Goal: Transaction & Acquisition: Purchase product/service

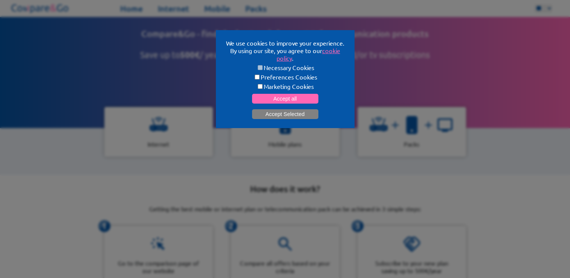
click at [300, 115] on button "Accept Selected" at bounding box center [285, 114] width 66 height 10
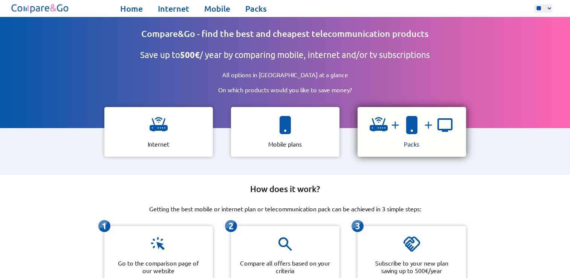
click at [395, 140] on div "Packs" at bounding box center [412, 132] width 109 height 50
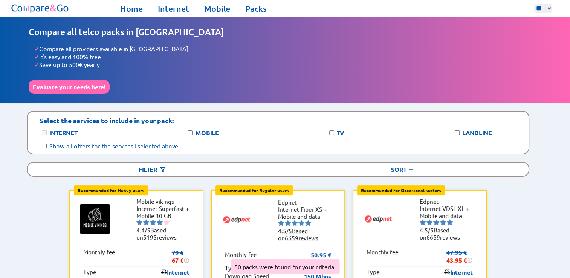
click at [59, 130] on label "Internet" at bounding box center [63, 133] width 28 height 8
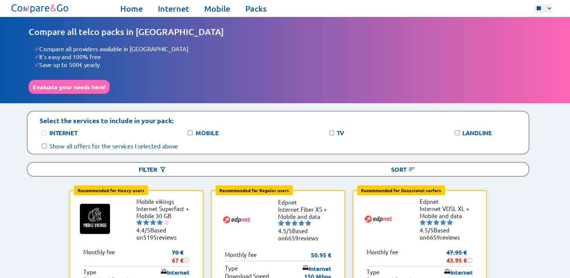
scroll to position [52, 0]
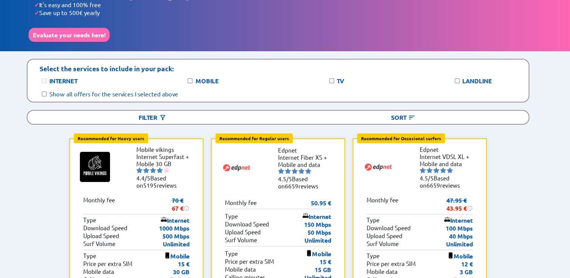
click at [142, 92] on label "Show all offers for the services I selected above" at bounding box center [113, 94] width 129 height 8
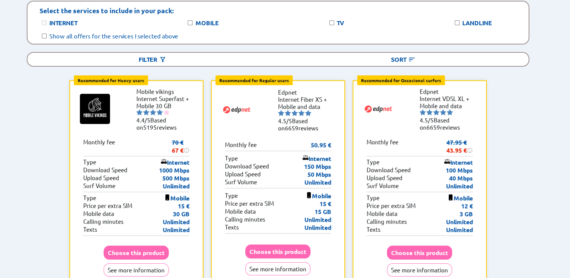
scroll to position [111, 0]
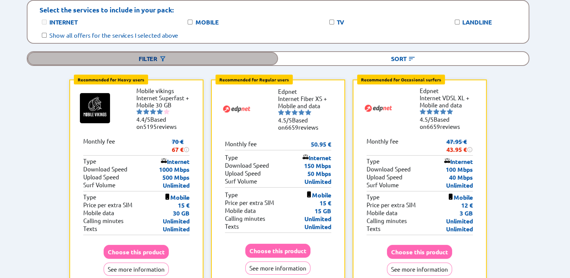
click at [164, 55] on img at bounding box center [163, 59] width 8 height 8
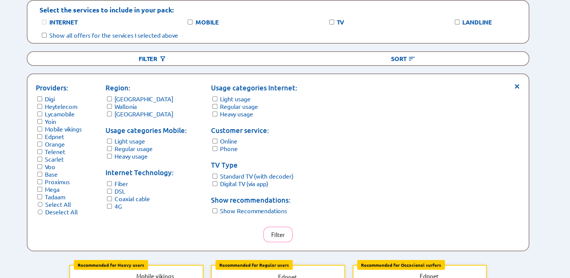
click at [127, 103] on label "Wallonia" at bounding box center [126, 107] width 22 height 8
click at [121, 103] on label "Wallonia" at bounding box center [126, 107] width 22 height 8
click at [248, 173] on label "Standard TV (with decoder)" at bounding box center [257, 176] width 74 height 8
click at [248, 174] on label "Standard TV (with decoder)" at bounding box center [257, 176] width 74 height 8
click at [513, 83] on div "Providers: [PERSON_NAME] Lycamobile Yoin Mobile vikings Edpnet Orange Telenet S…" at bounding box center [275, 153] width 478 height 141
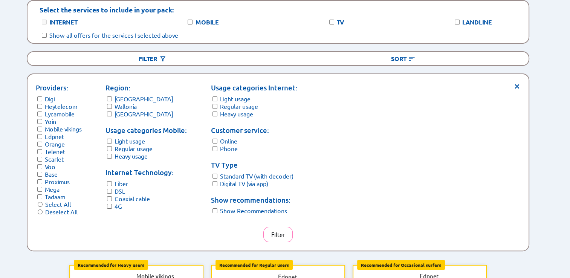
click at [517, 83] on span "×" at bounding box center [517, 86] width 6 height 6
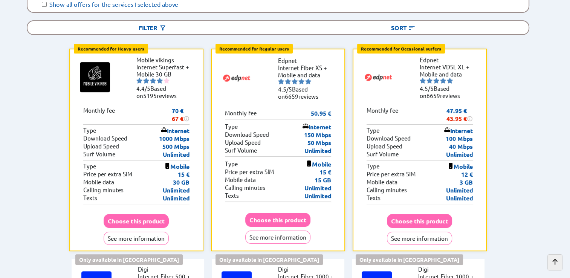
scroll to position [142, 0]
click at [143, 214] on button "Choose this product" at bounding box center [136, 221] width 65 height 14
